Goal: Transaction & Acquisition: Purchase product/service

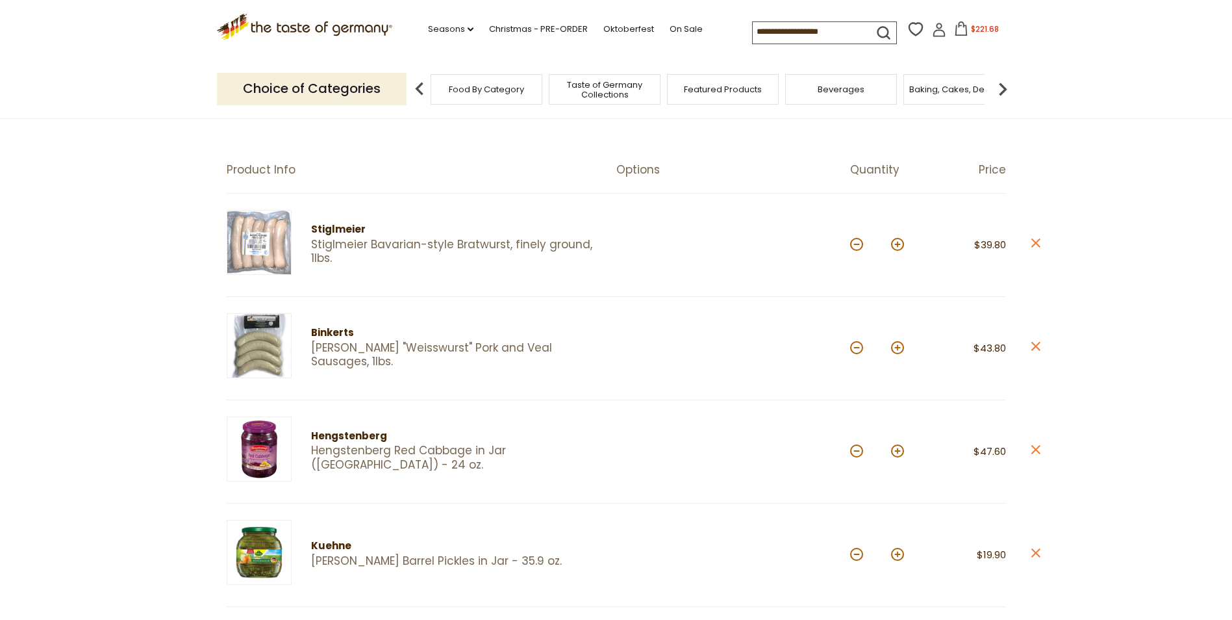
scroll to position [65, 0]
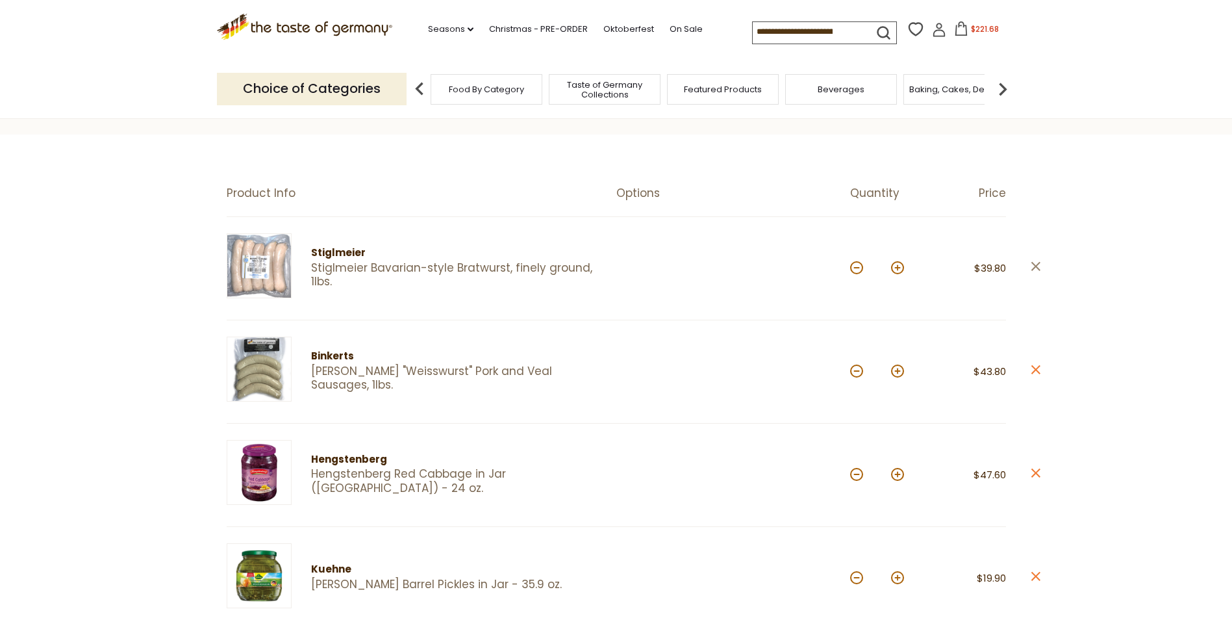
click at [1033, 264] on icon at bounding box center [1035, 266] width 9 height 9
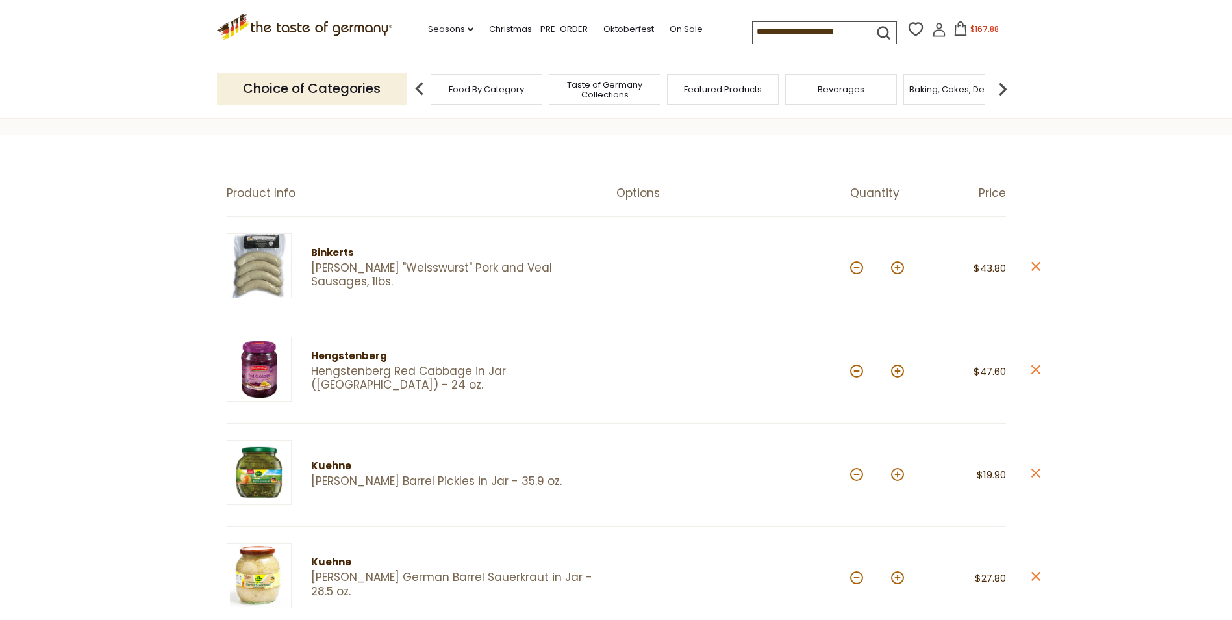
click at [1033, 264] on icon at bounding box center [1035, 266] width 9 height 9
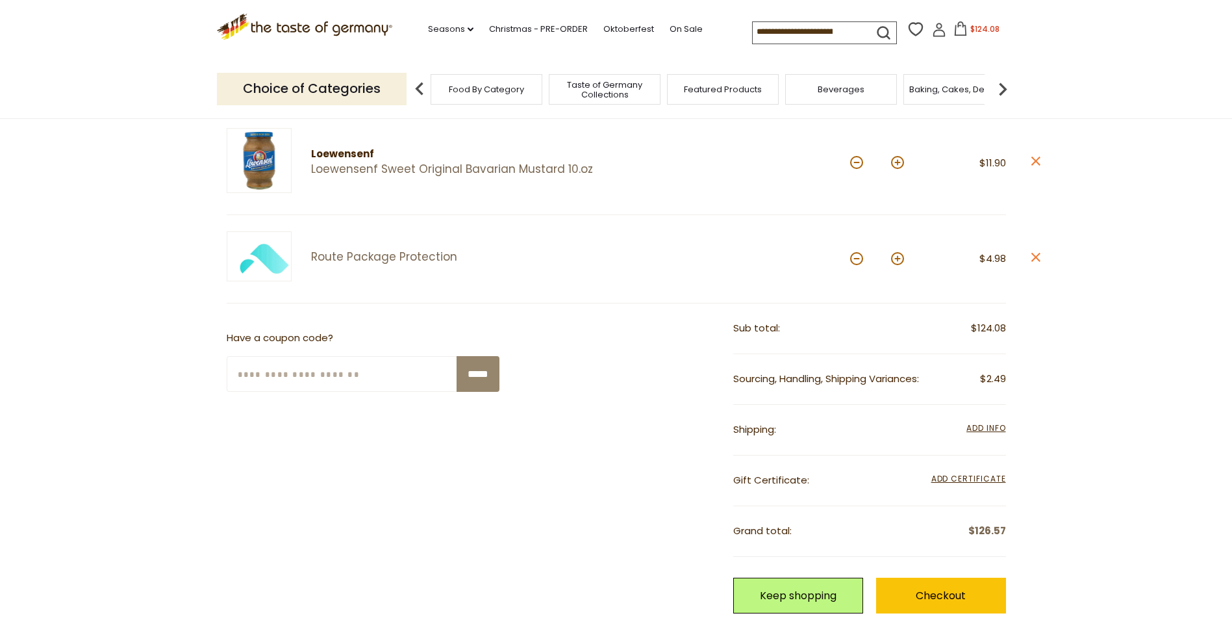
scroll to position [585, 0]
click at [931, 595] on link "Checkout" at bounding box center [941, 594] width 130 height 36
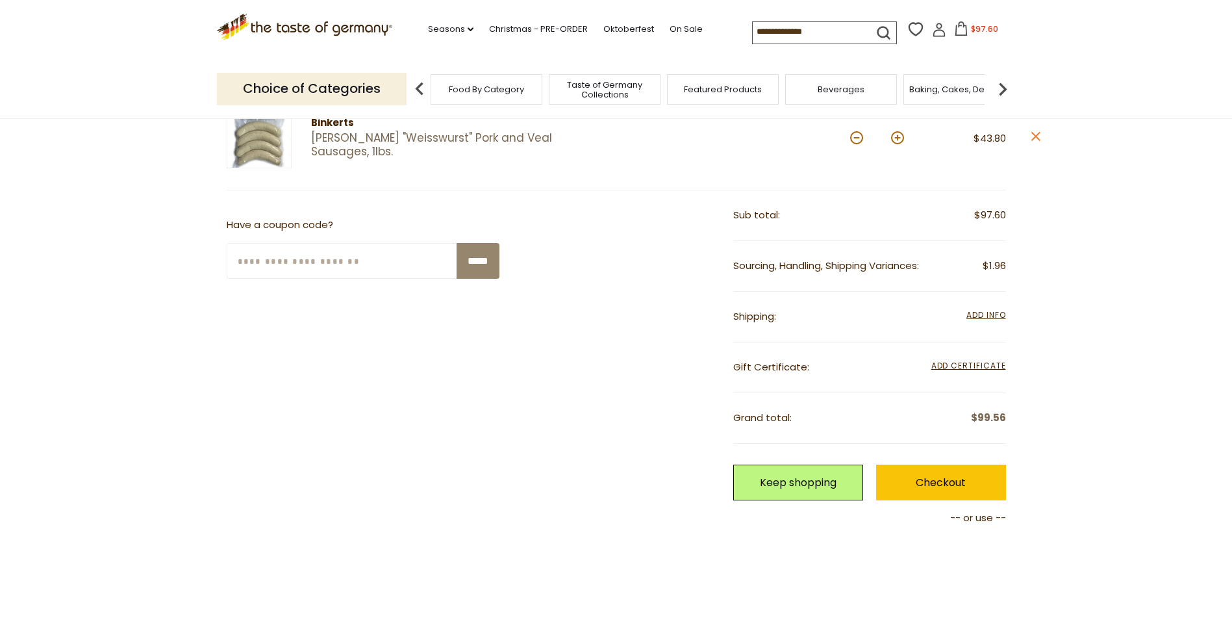
scroll to position [325, 0]
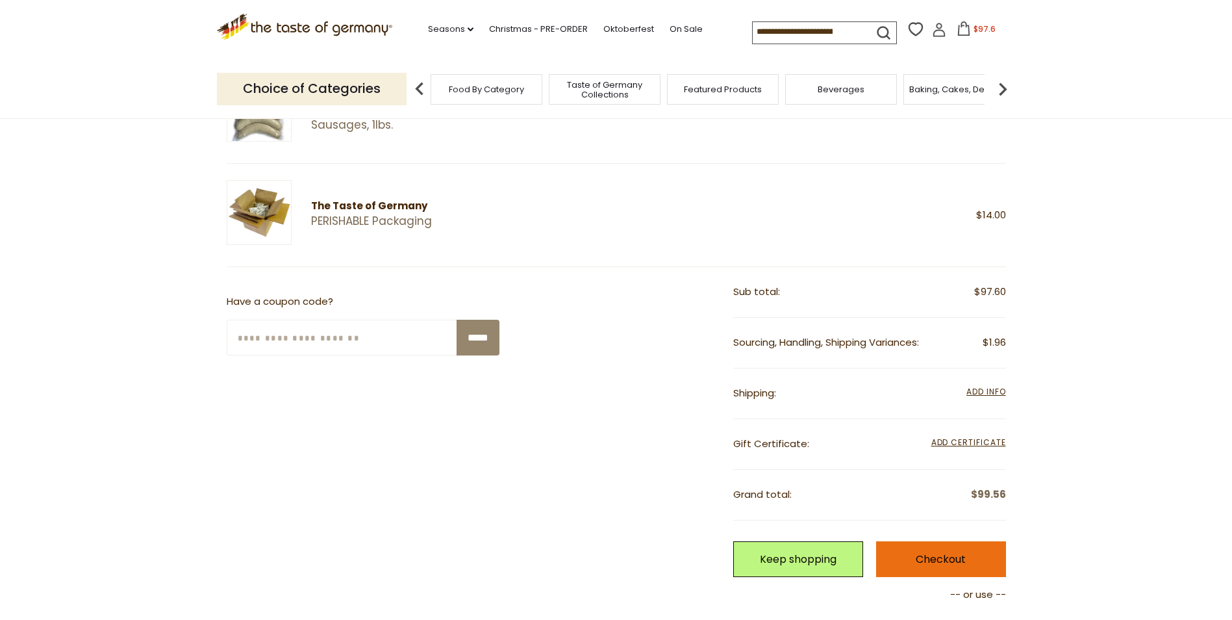
click at [876, 555] on link "Checkout" at bounding box center [941, 559] width 130 height 36
